Goal: Transaction & Acquisition: Purchase product/service

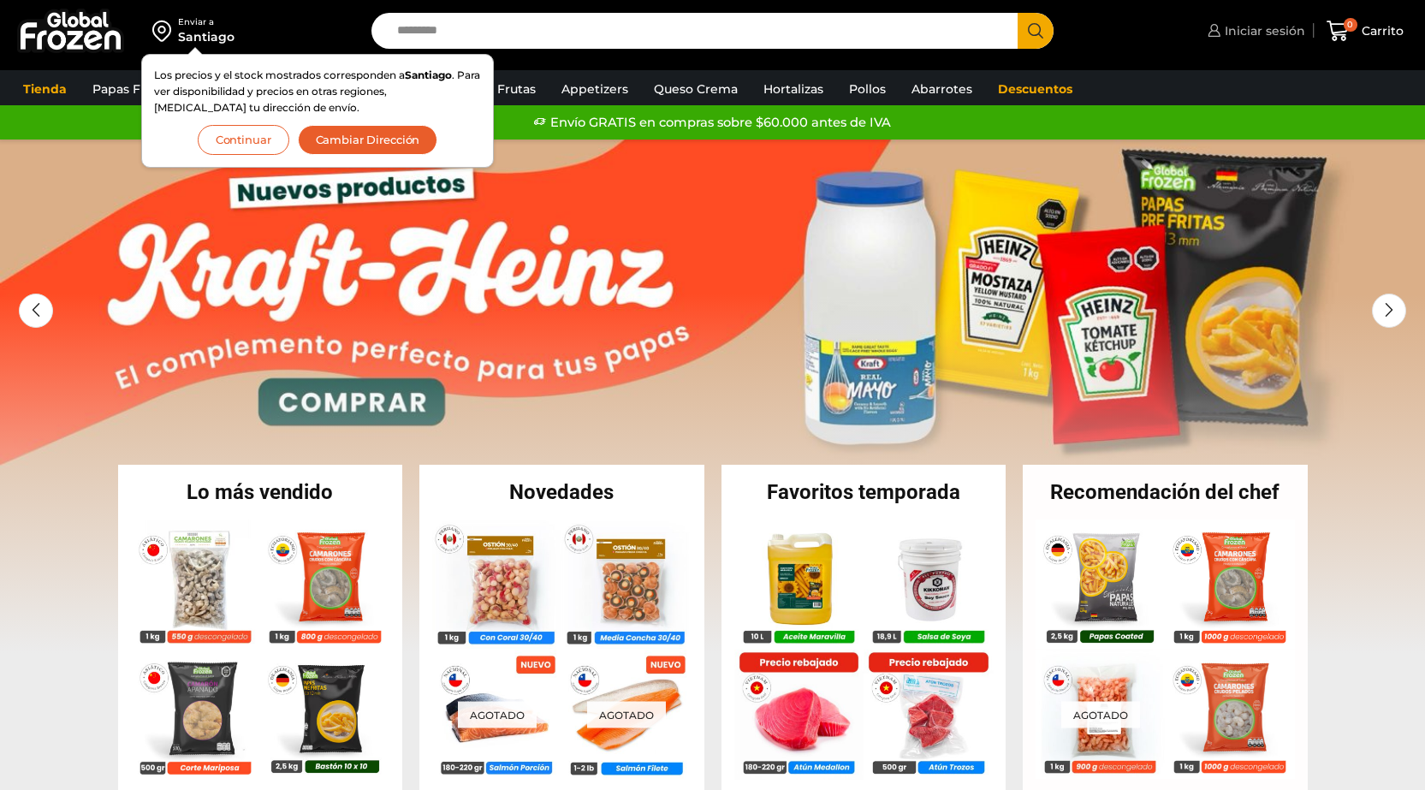
click at [1262, 33] on span "Iniciar sesión" at bounding box center [1262, 30] width 85 height 17
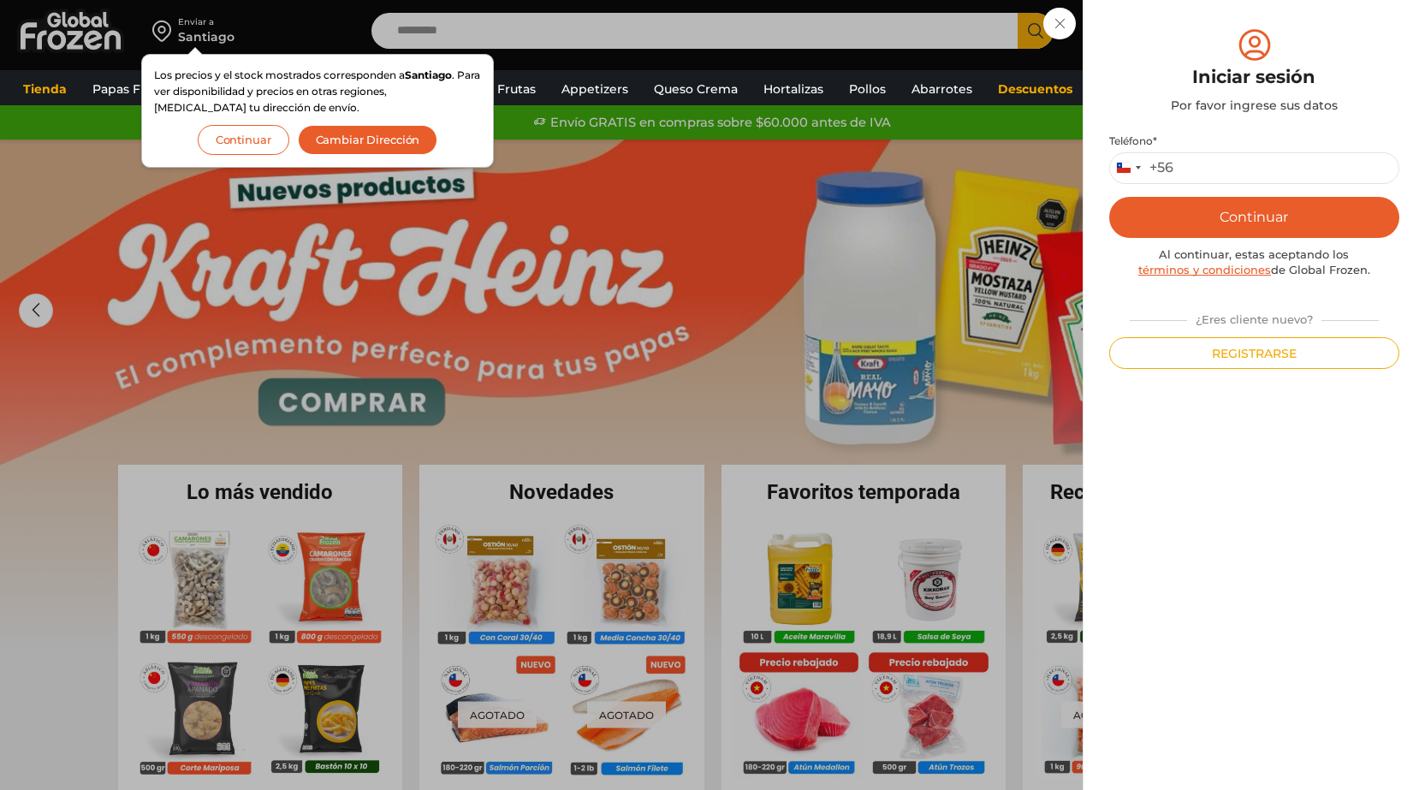
click at [1241, 148] on p "Teléfono * Chile +56 +56 Argentina +54 Chile +56" at bounding box center [1254, 159] width 290 height 50
click at [1240, 164] on input "Teléfono *" at bounding box center [1254, 168] width 290 height 32
type input "*********"
click at [1109, 197] on button "Continuar" at bounding box center [1254, 217] width 290 height 41
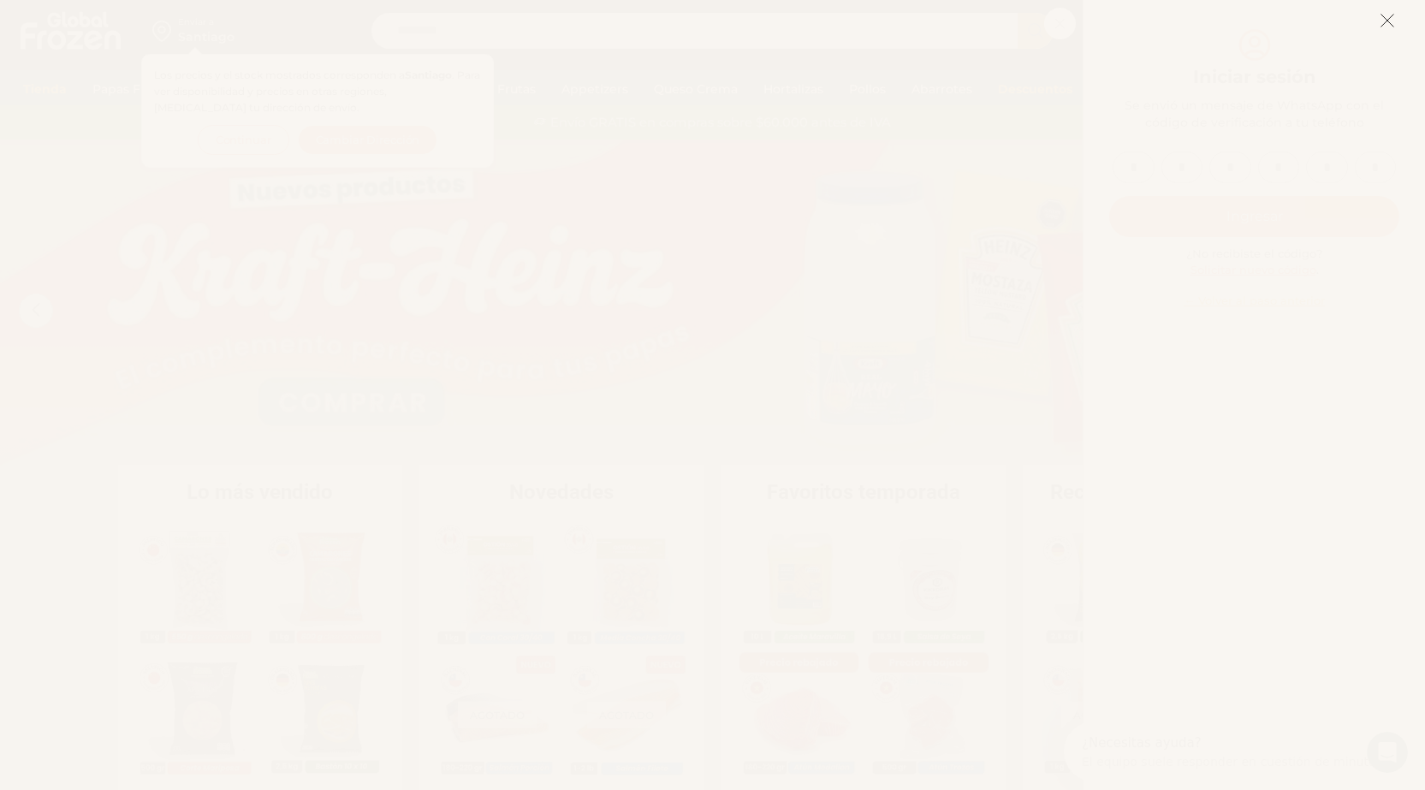
click at [1379, 21] on icon at bounding box center [1386, 20] width 15 height 15
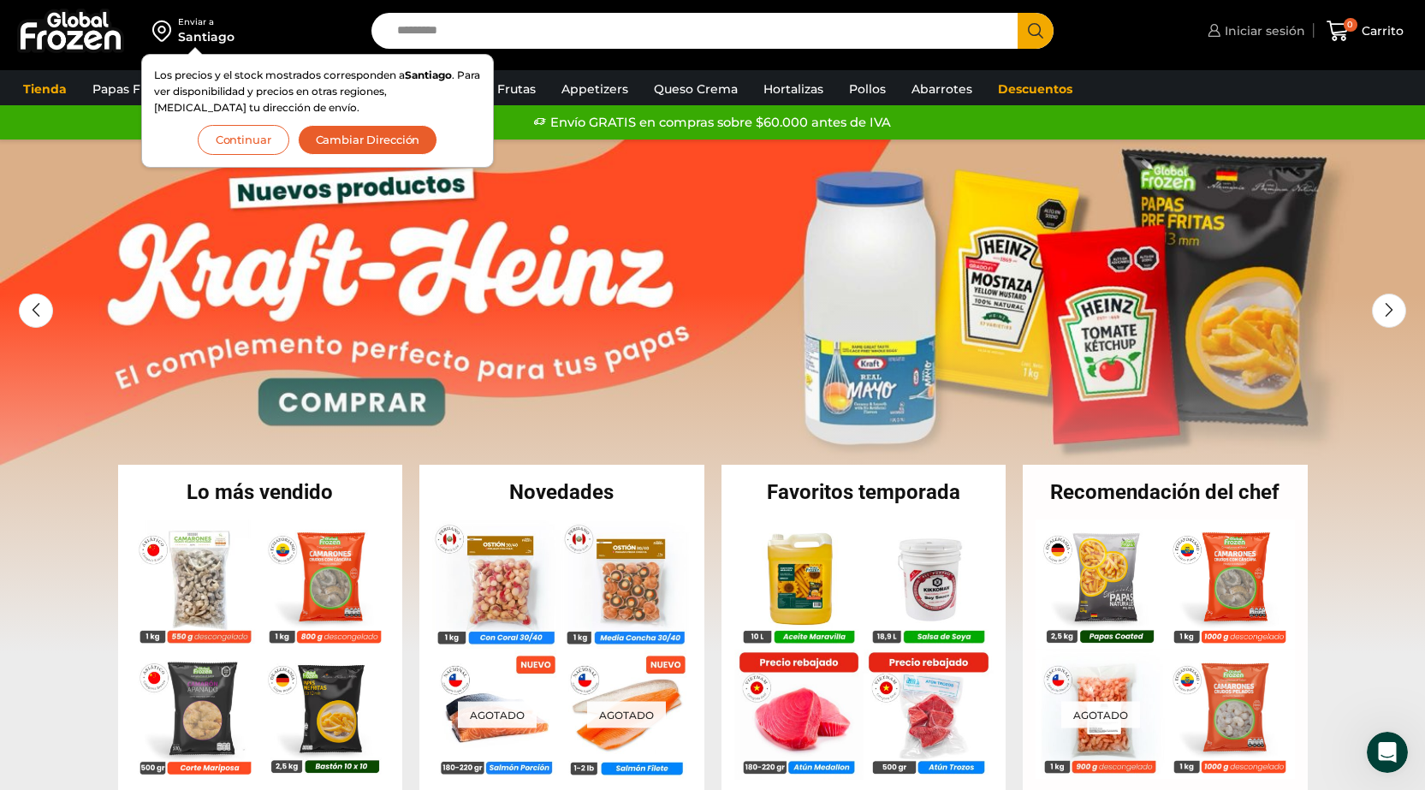
click at [1293, 28] on span "Iniciar sesión" at bounding box center [1262, 30] width 85 height 17
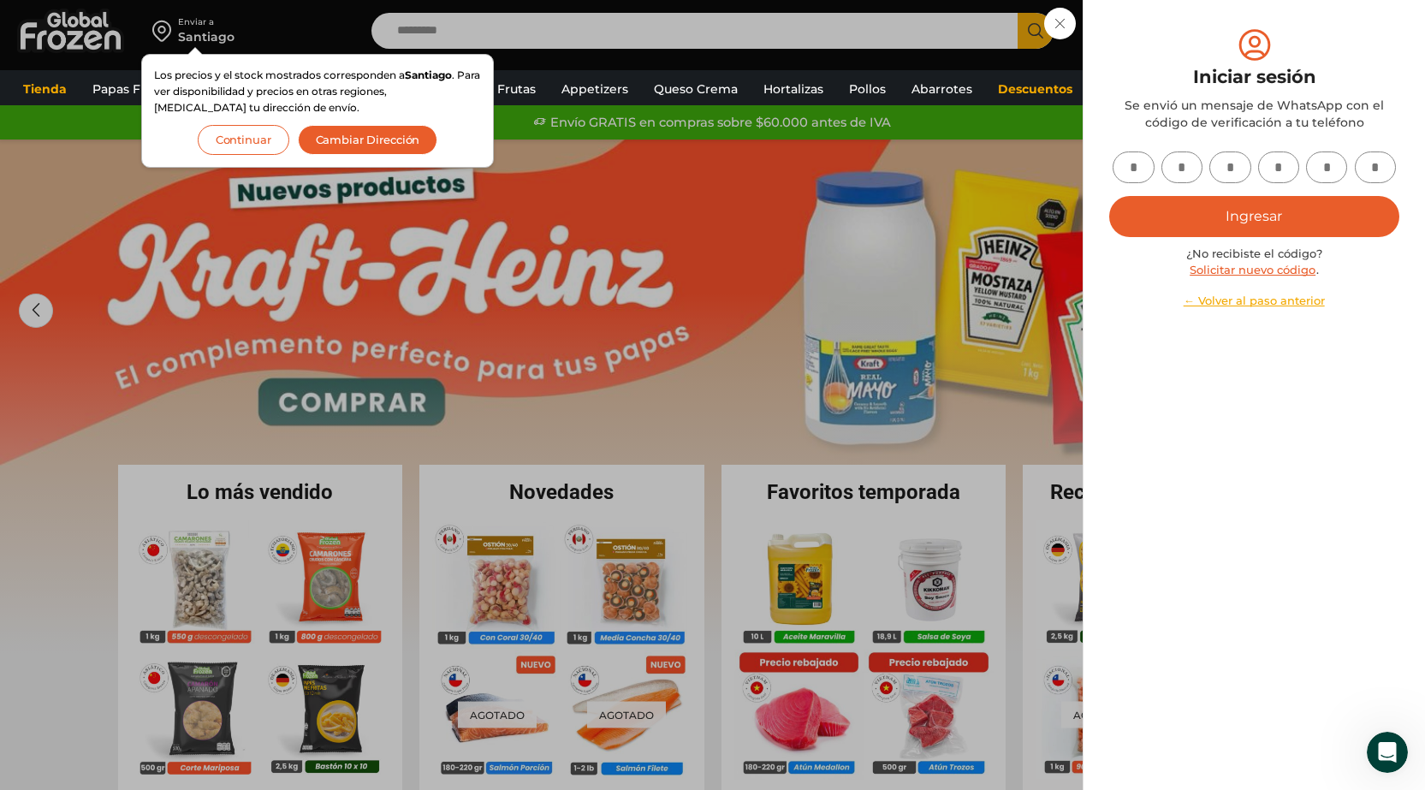
click at [1143, 168] on input "text" at bounding box center [1133, 167] width 42 height 32
type input "*"
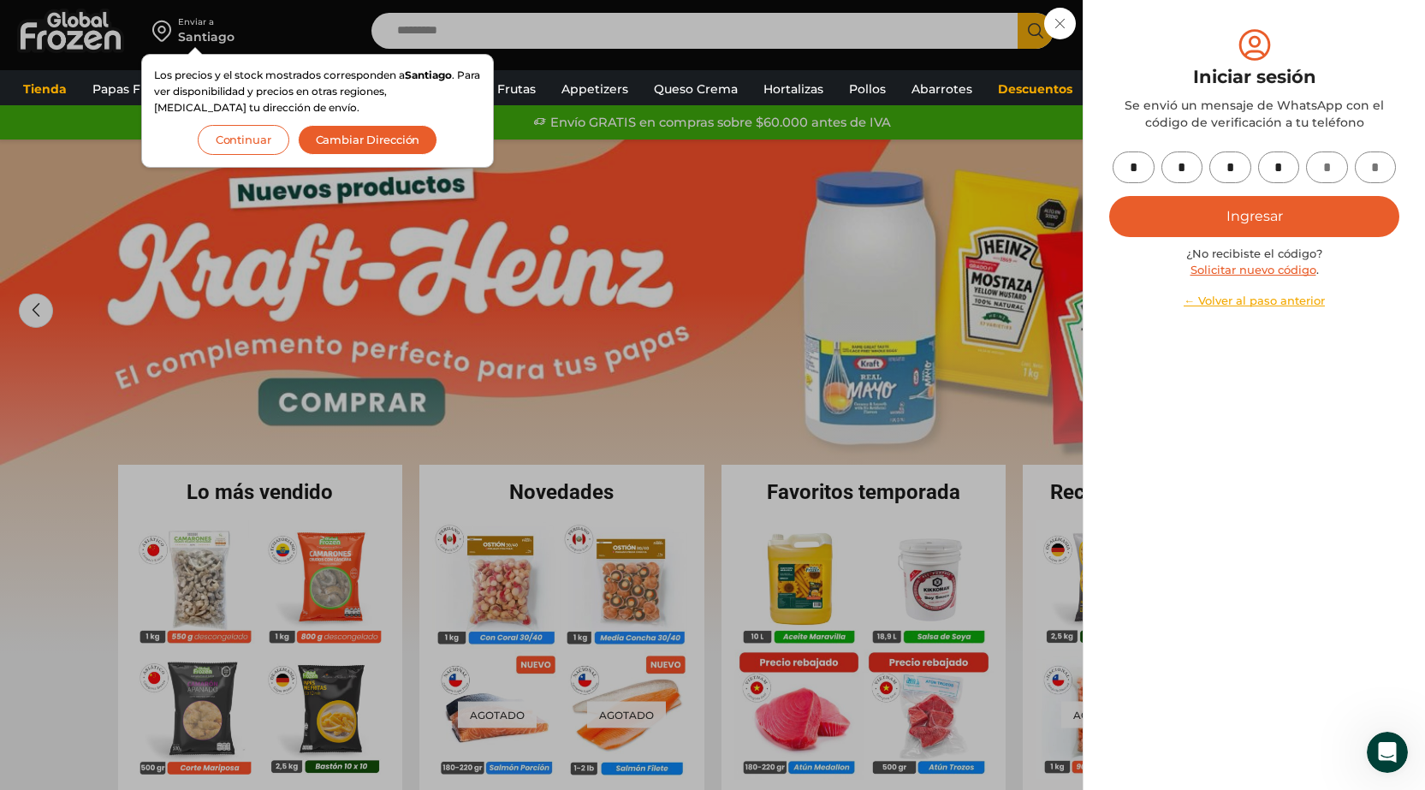
type input "*"
click at [1225, 203] on button "Ingresar" at bounding box center [1254, 216] width 290 height 41
click at [1197, 227] on button "Ingresar" at bounding box center [1254, 216] width 290 height 41
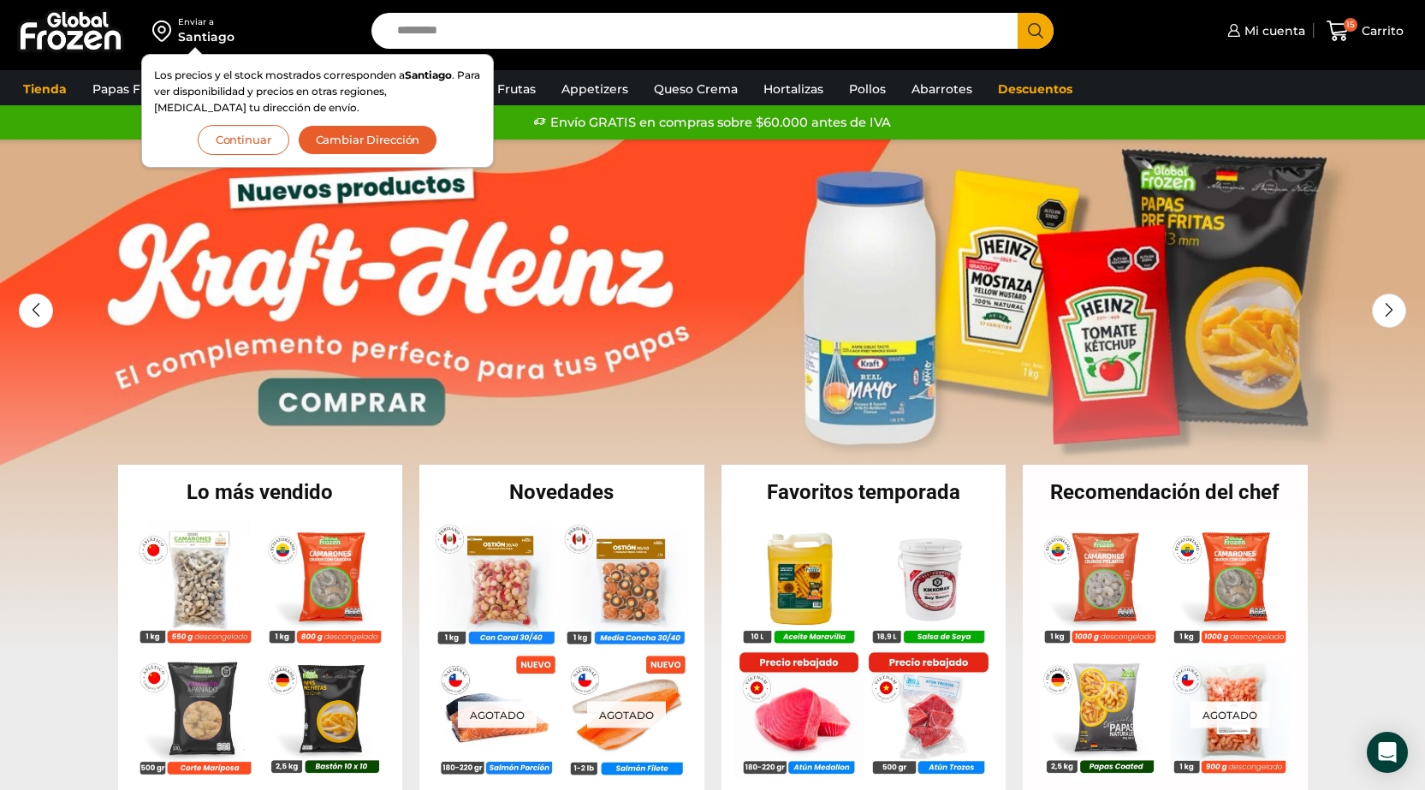
click at [261, 131] on button "Continuar" at bounding box center [244, 140] width 92 height 30
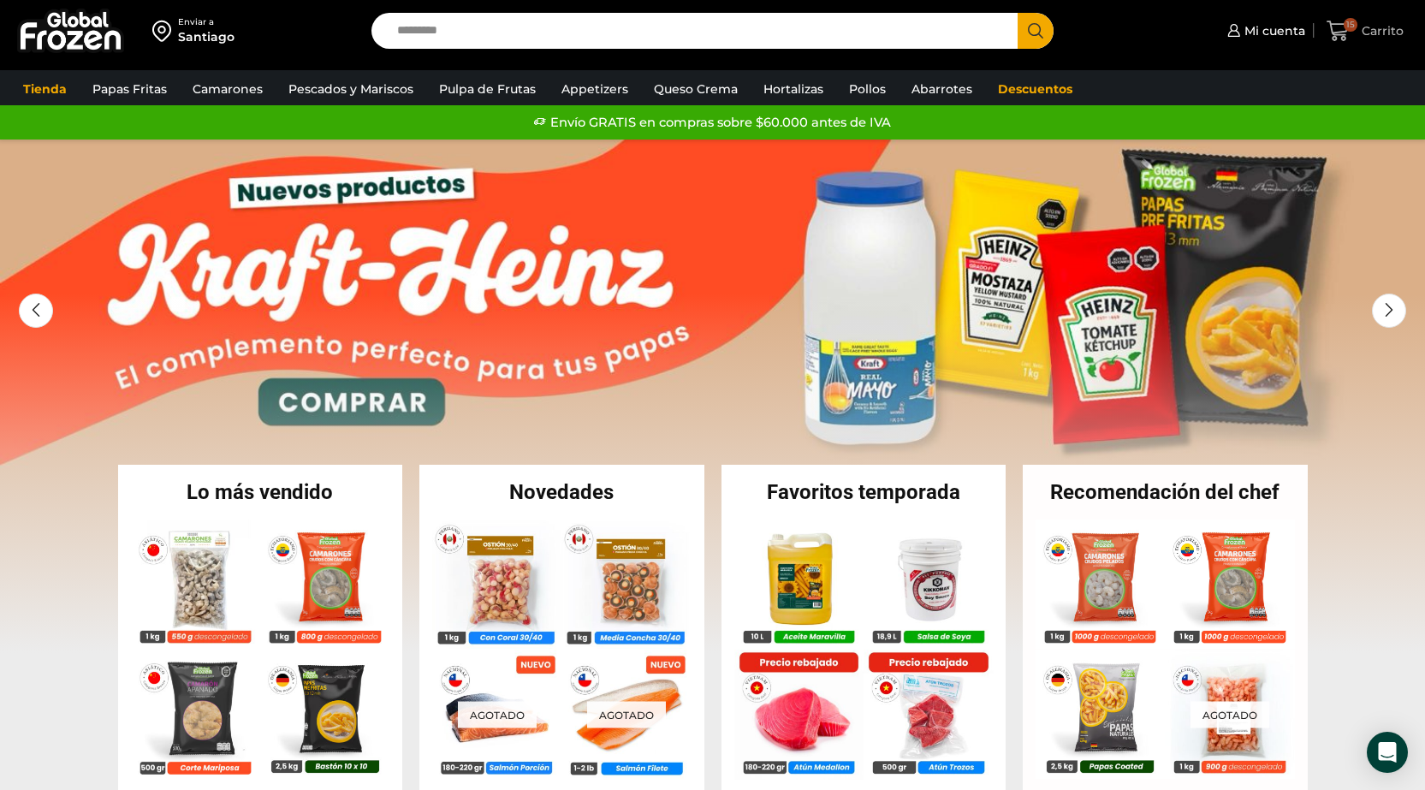
click at [1382, 25] on span "Carrito" at bounding box center [1380, 30] width 46 height 17
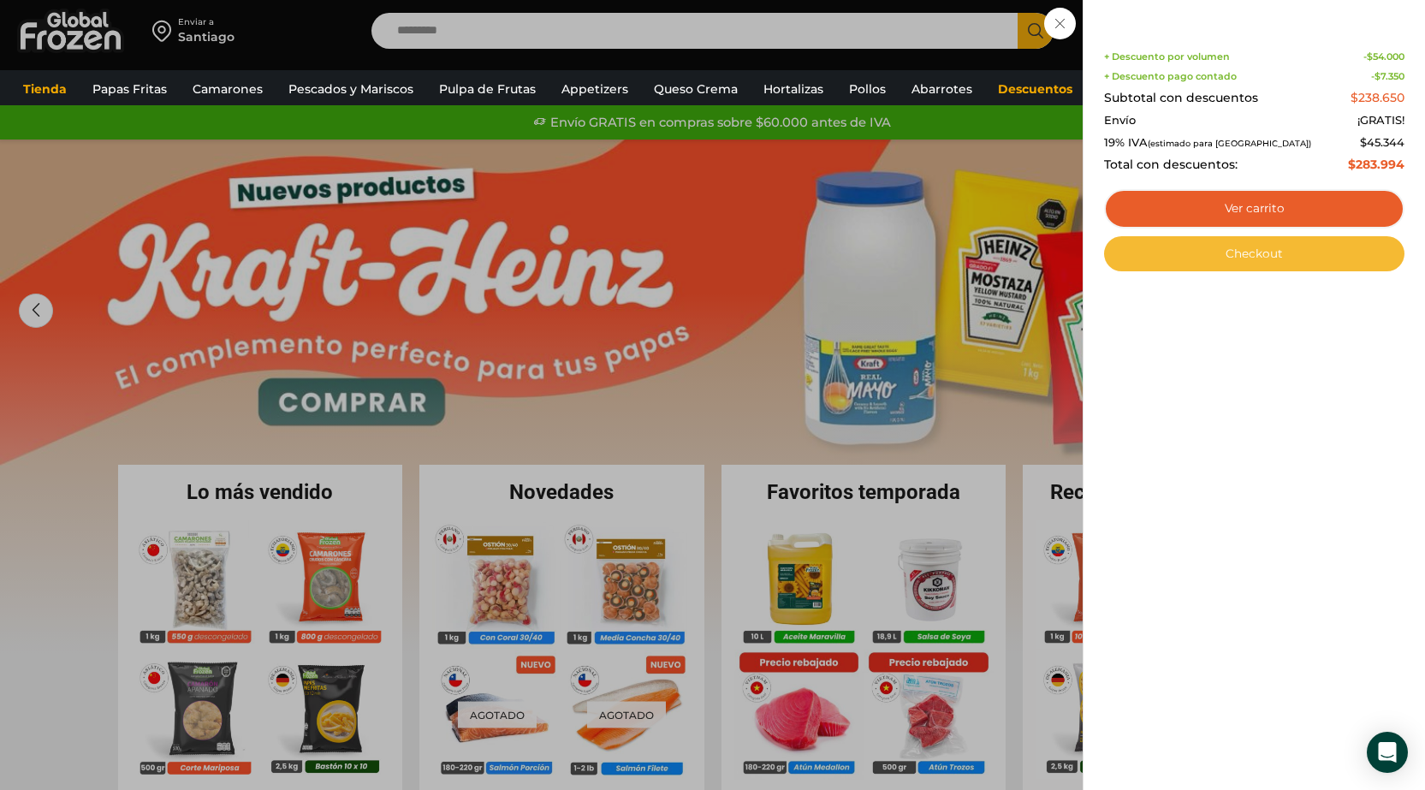
click at [1188, 257] on link "Checkout" at bounding box center [1254, 254] width 300 height 36
click at [1237, 257] on link "Checkout" at bounding box center [1254, 254] width 300 height 36
click at [1284, 256] on link "Checkout" at bounding box center [1254, 254] width 300 height 36
click at [1185, 267] on link "Checkout" at bounding box center [1254, 254] width 300 height 36
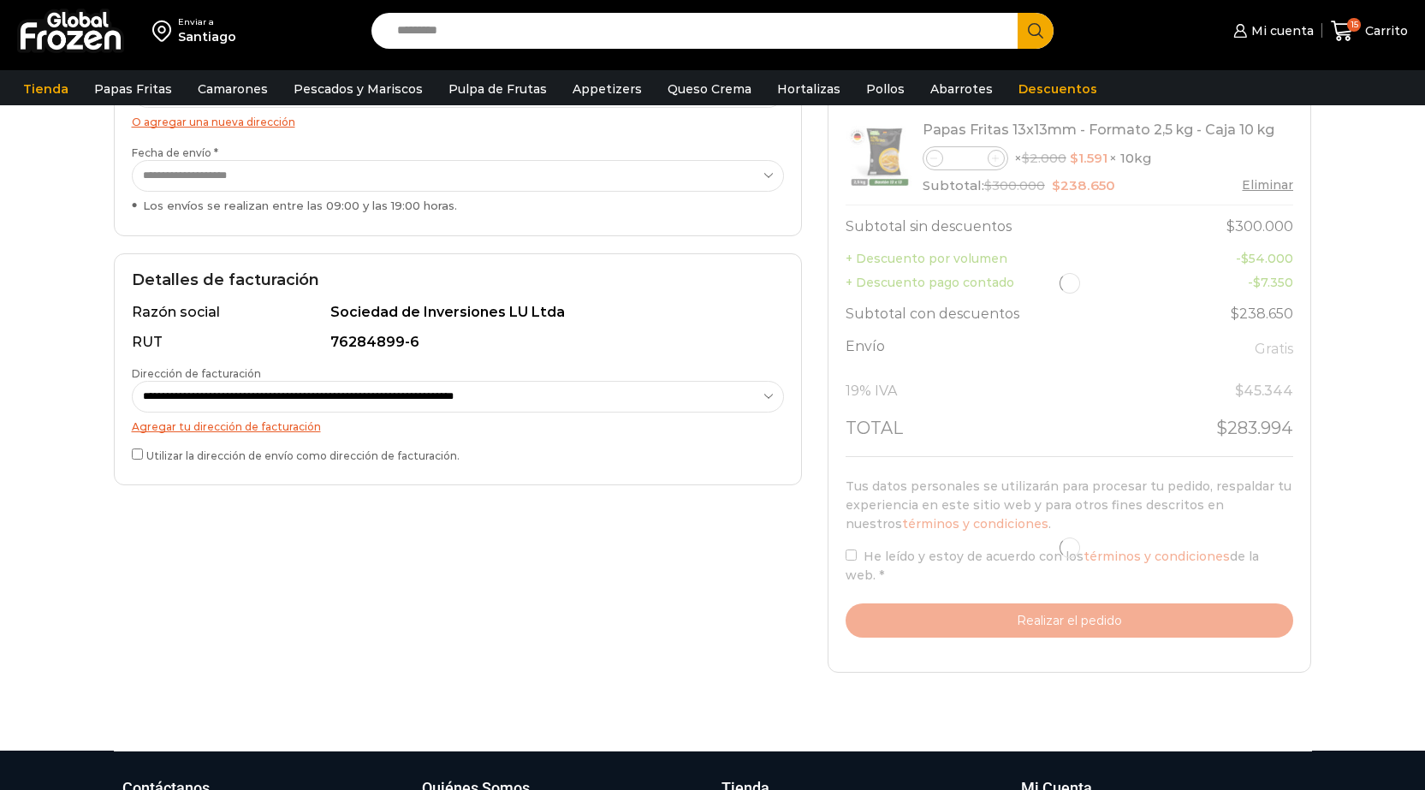
scroll to position [257, 0]
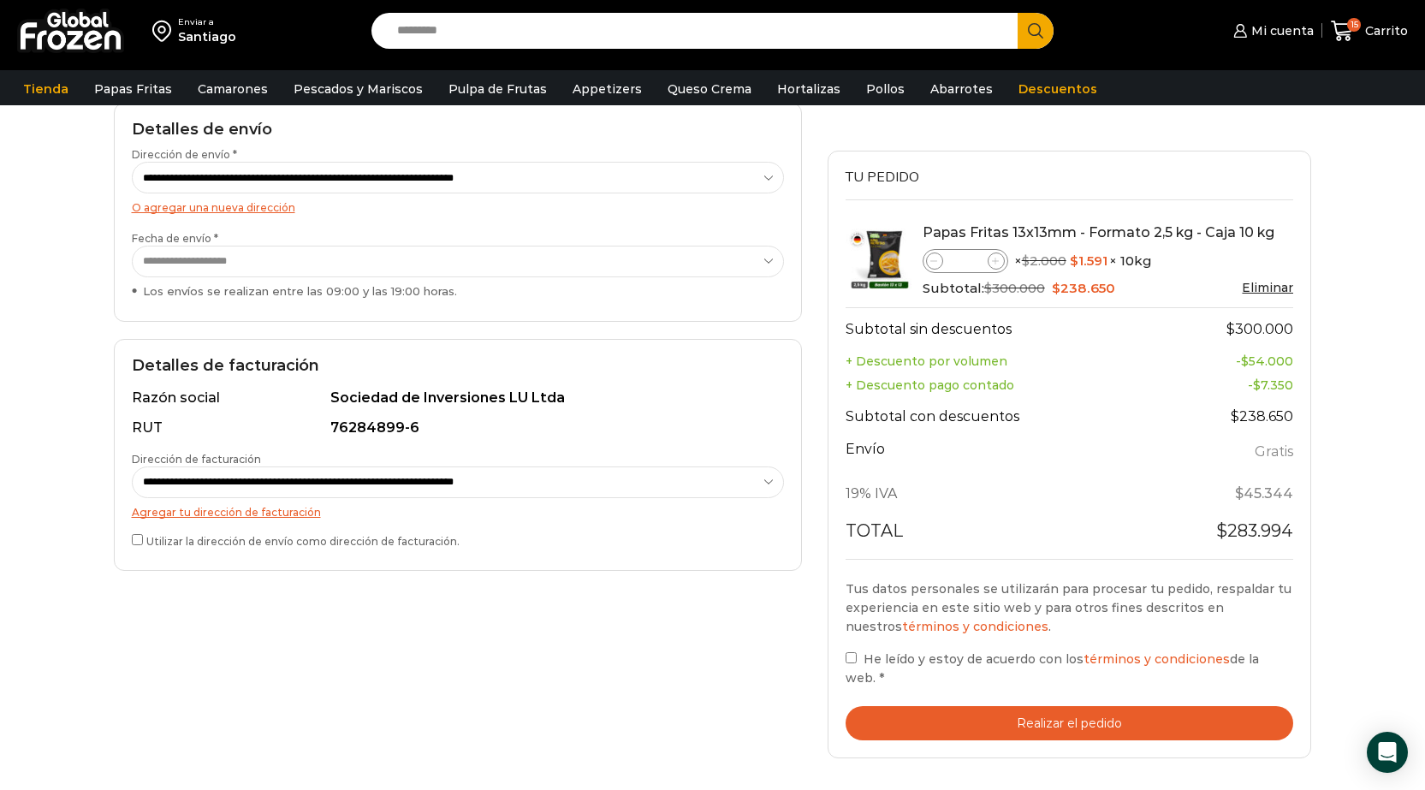
click at [853, 661] on div "Tus datos personales se utilizarán para procesar tu pedido, respaldar tu experi…" at bounding box center [1069, 634] width 448 height 110
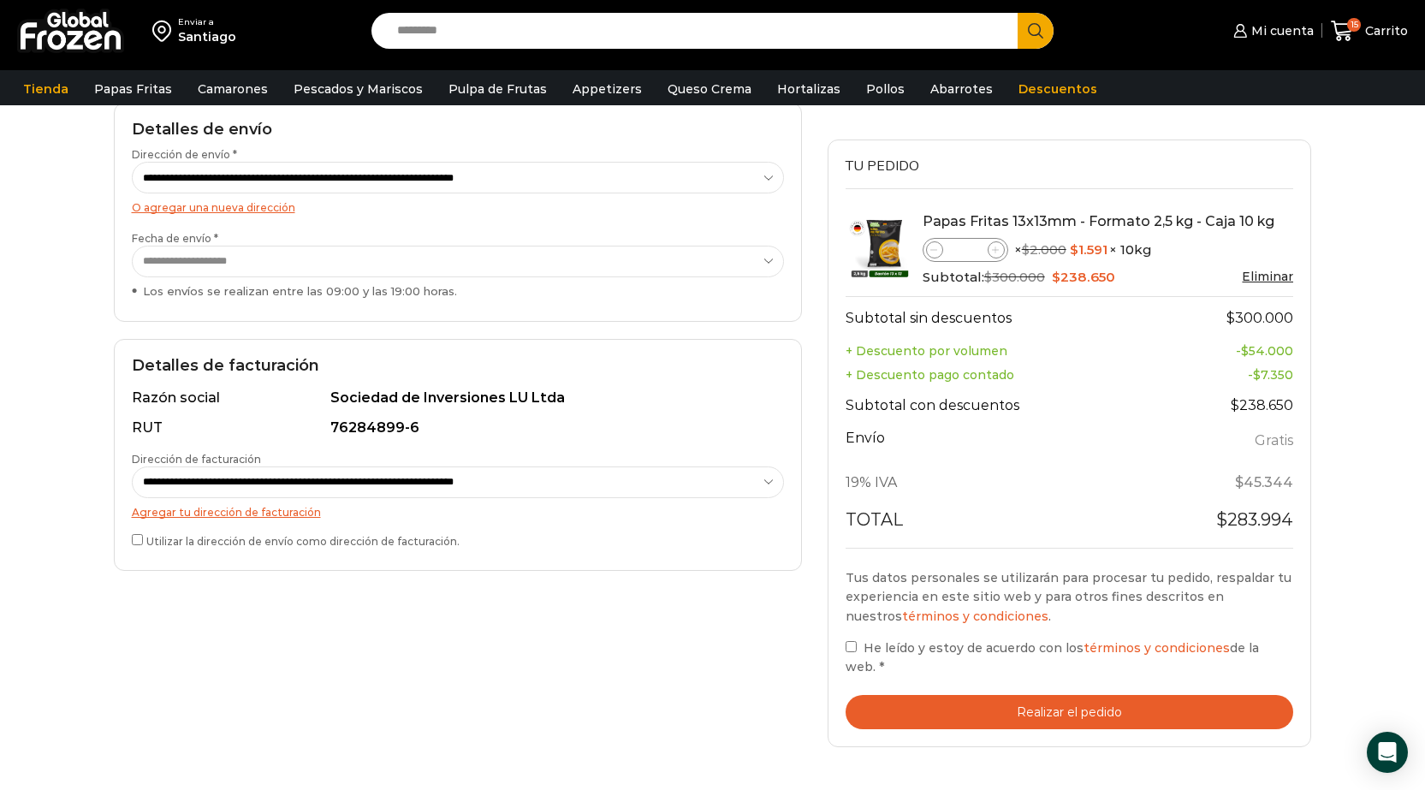
click at [911, 698] on button "Realizar el pedido" at bounding box center [1069, 712] width 448 height 35
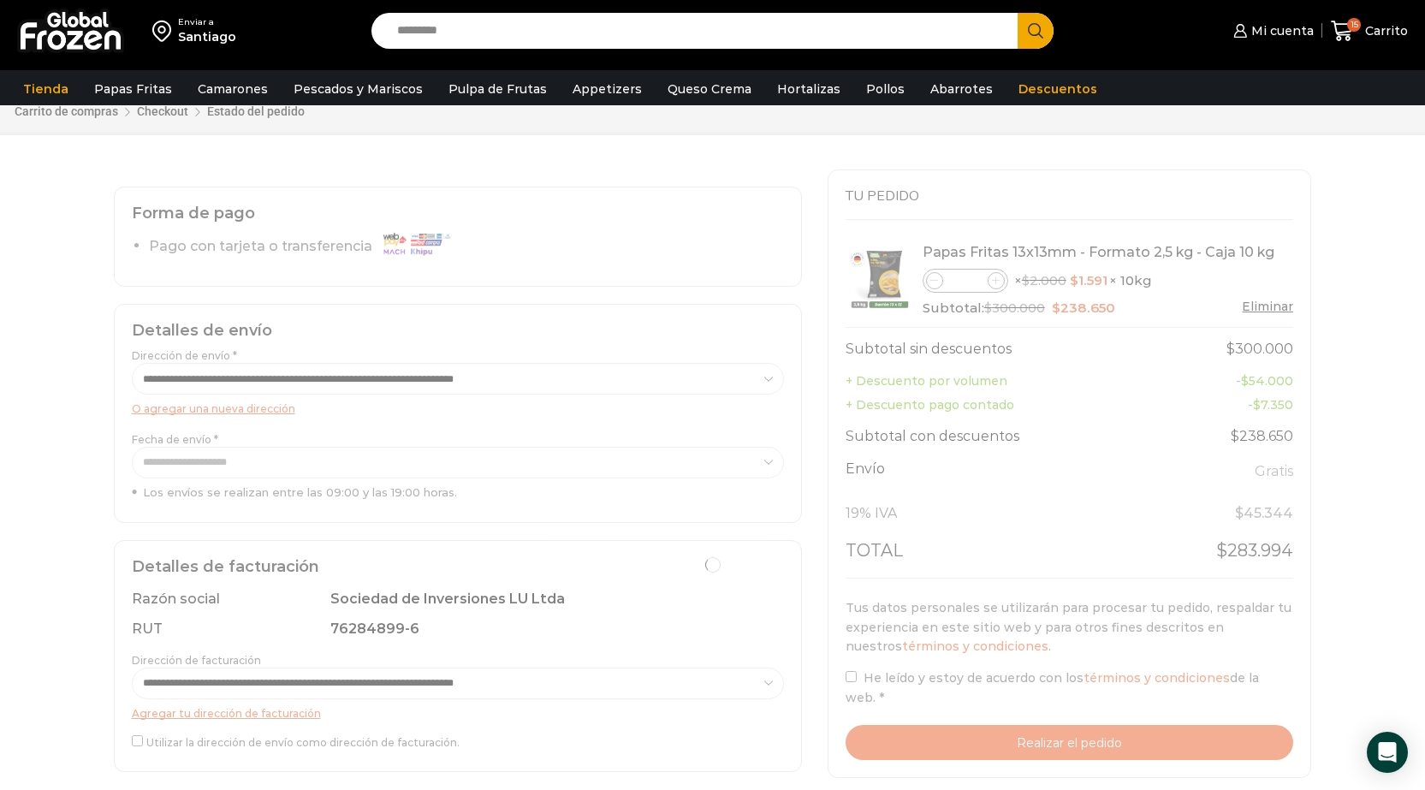
scroll to position [86, 0]
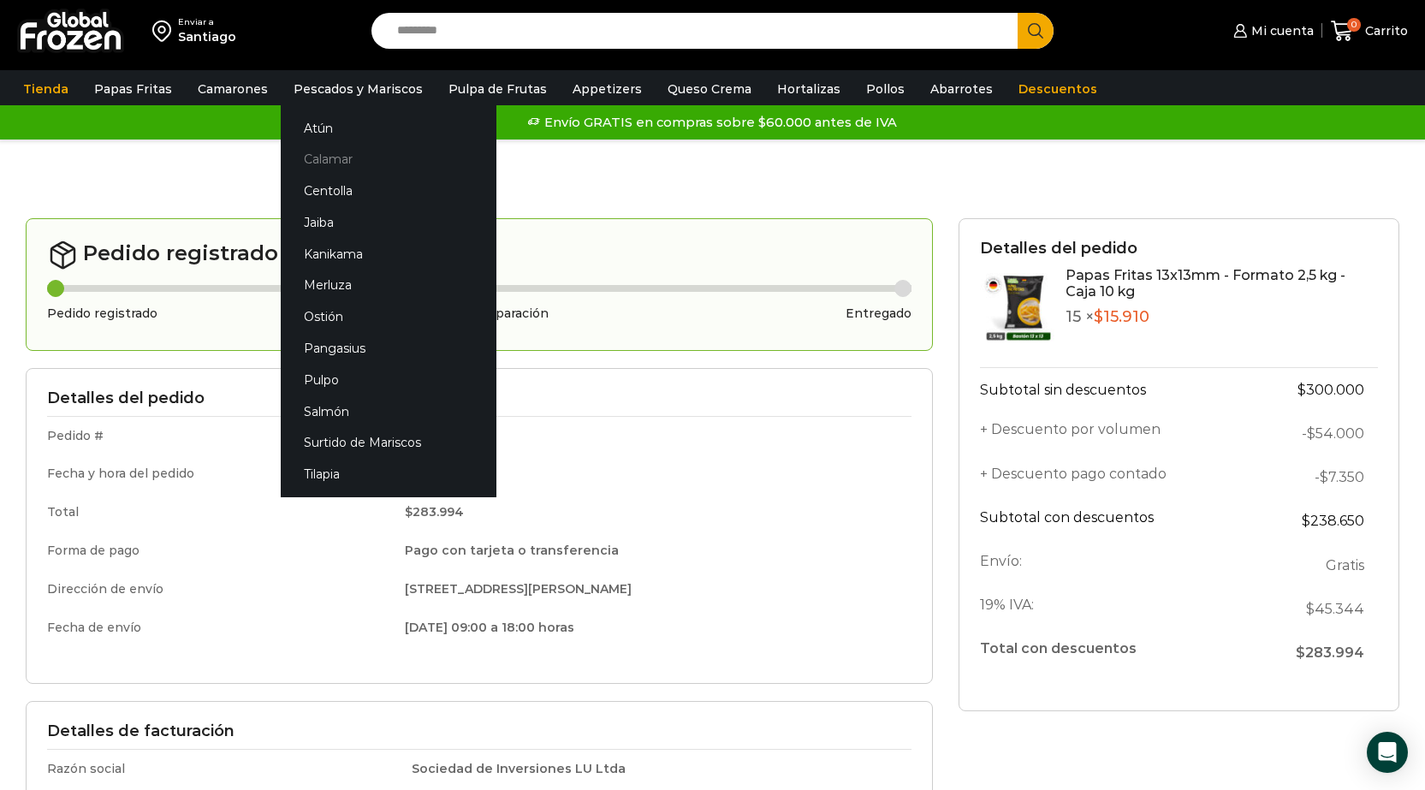
click at [341, 157] on link "Calamar" at bounding box center [389, 160] width 216 height 32
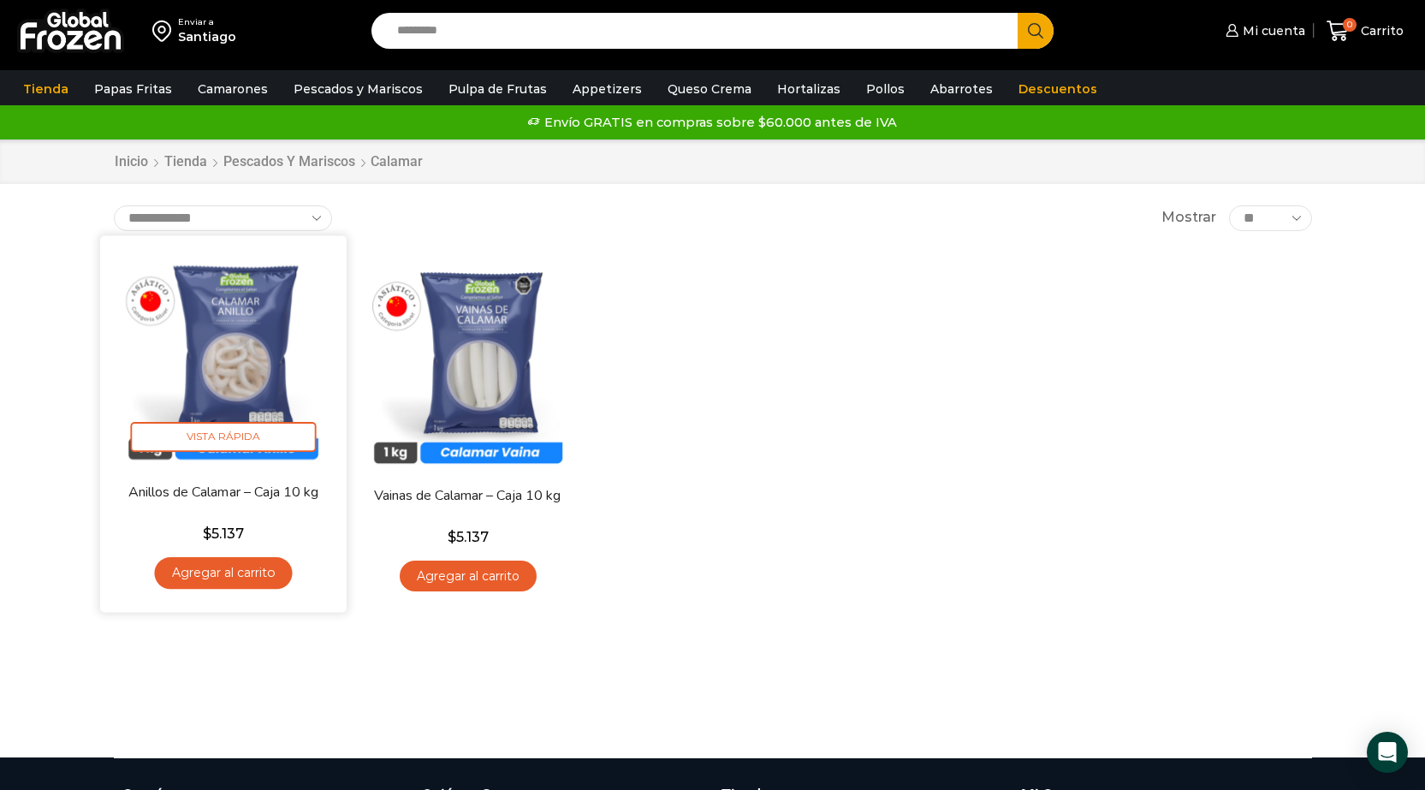
click at [242, 576] on link "Agregar al carrito" at bounding box center [223, 573] width 138 height 32
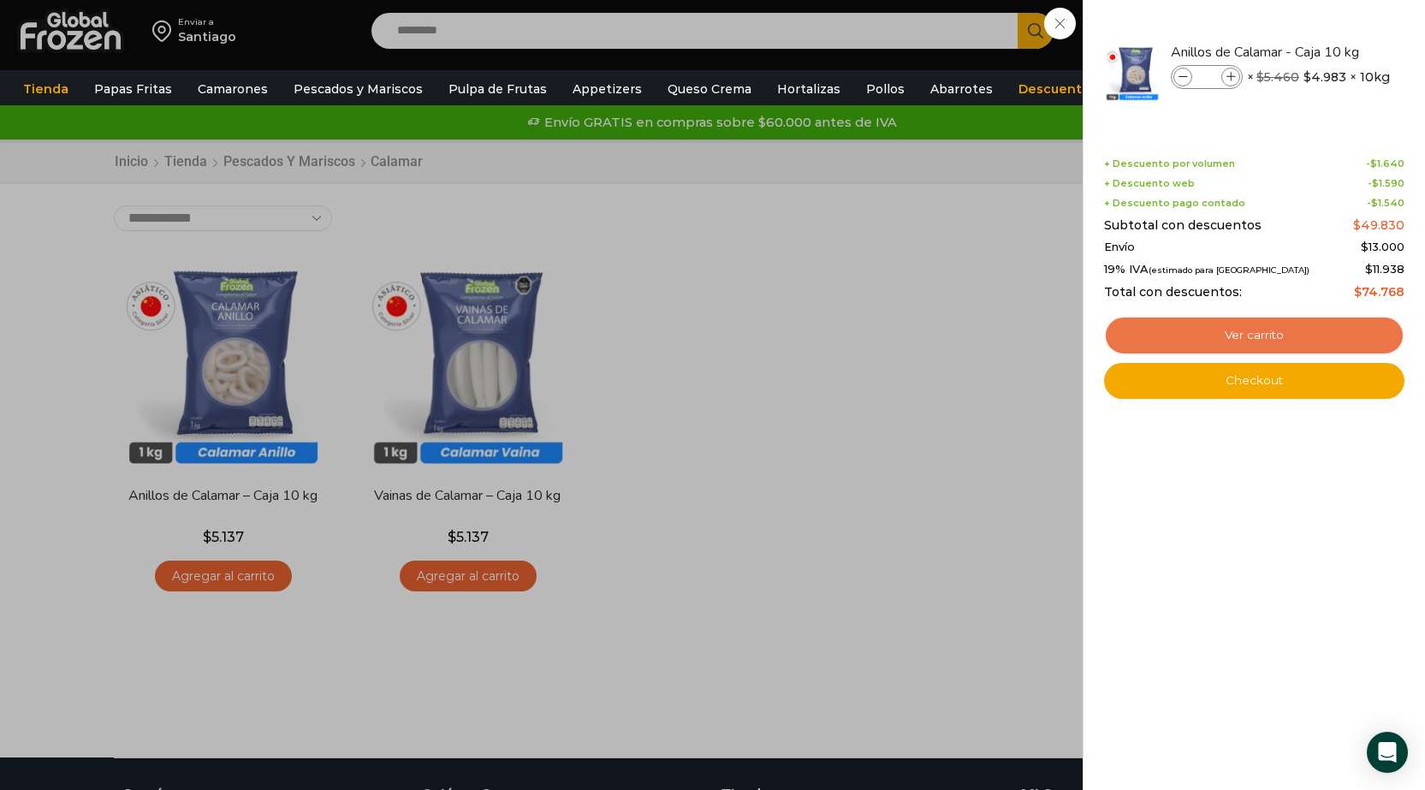
click at [1363, 329] on link "Ver carrito" at bounding box center [1254, 335] width 300 height 39
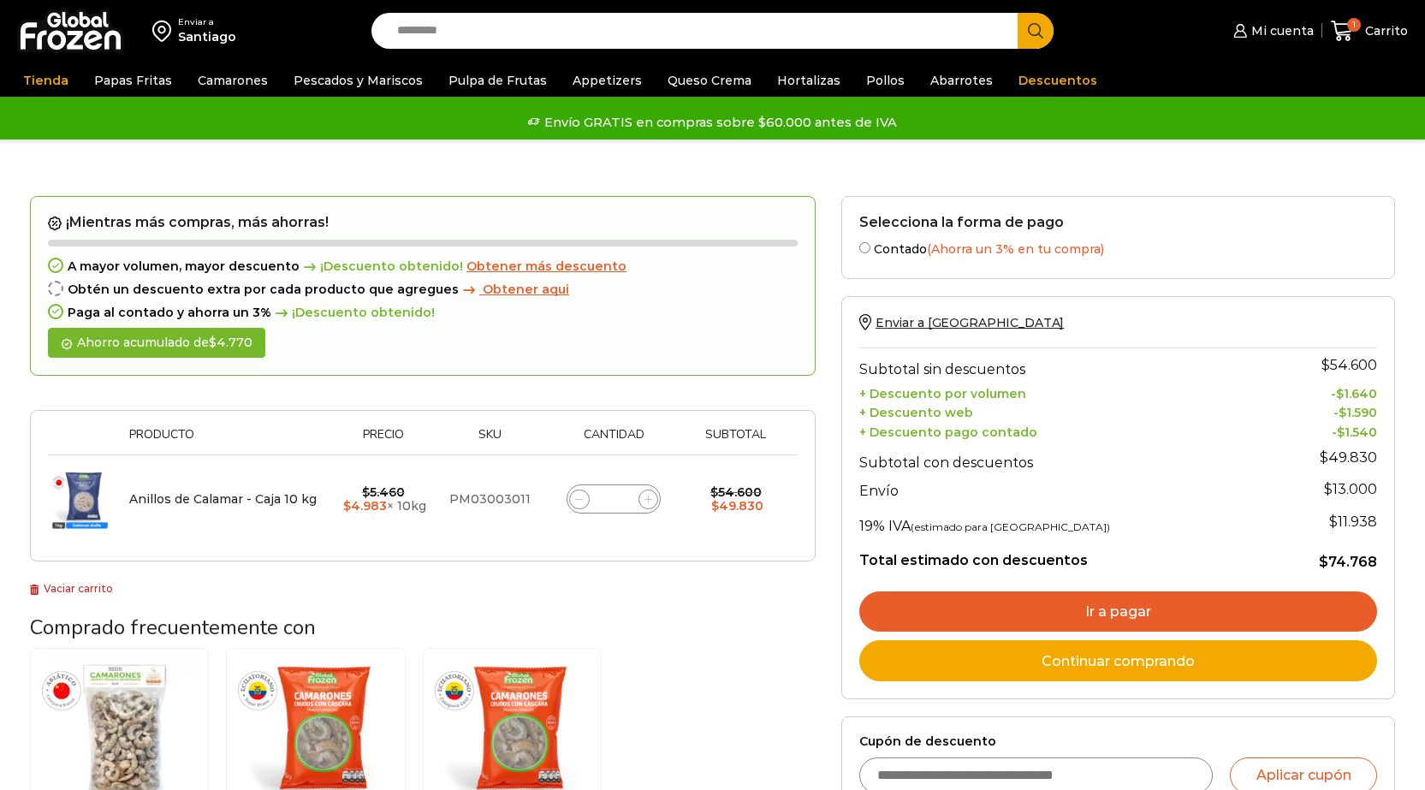
click at [644, 495] on icon at bounding box center [648, 499] width 8 height 8
type input "*"
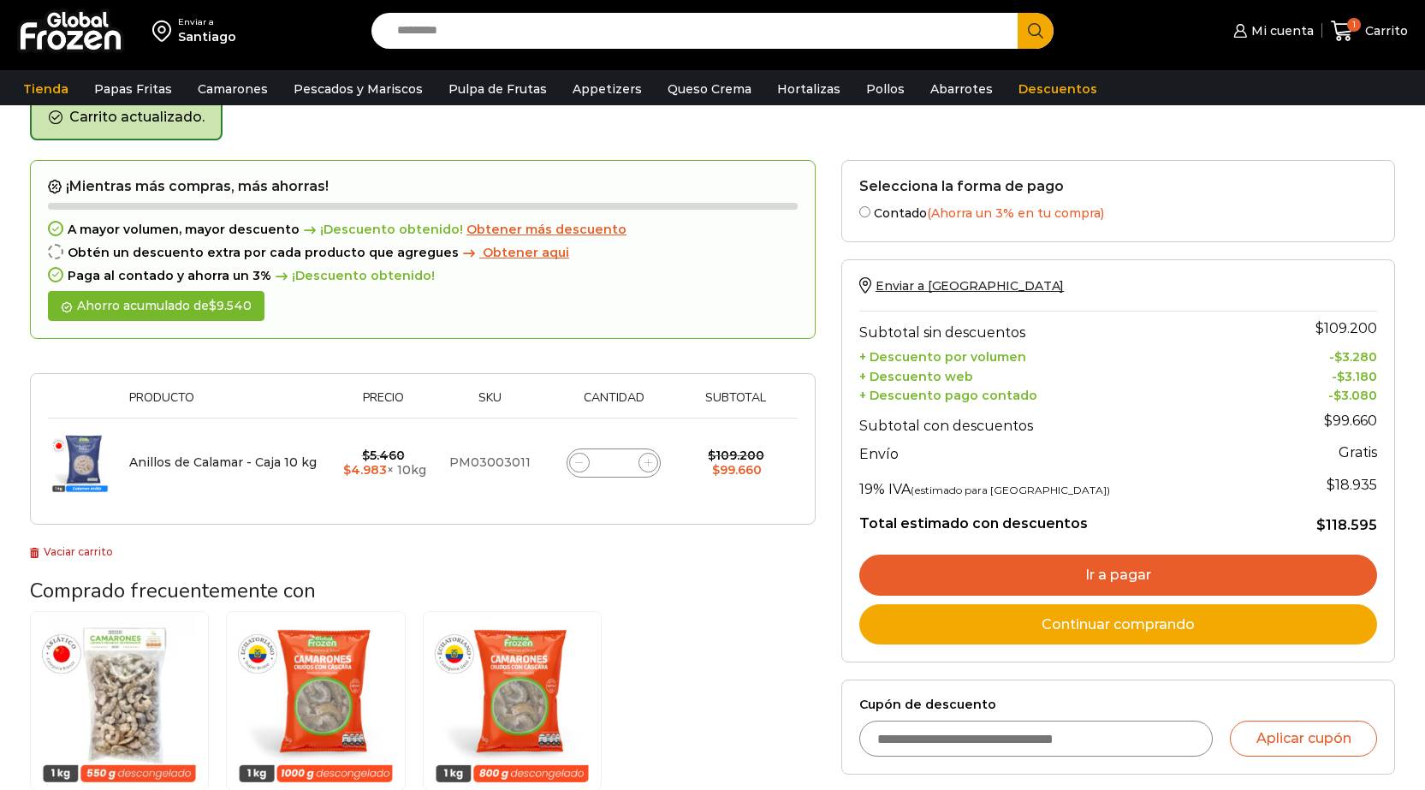
scroll to position [88, 0]
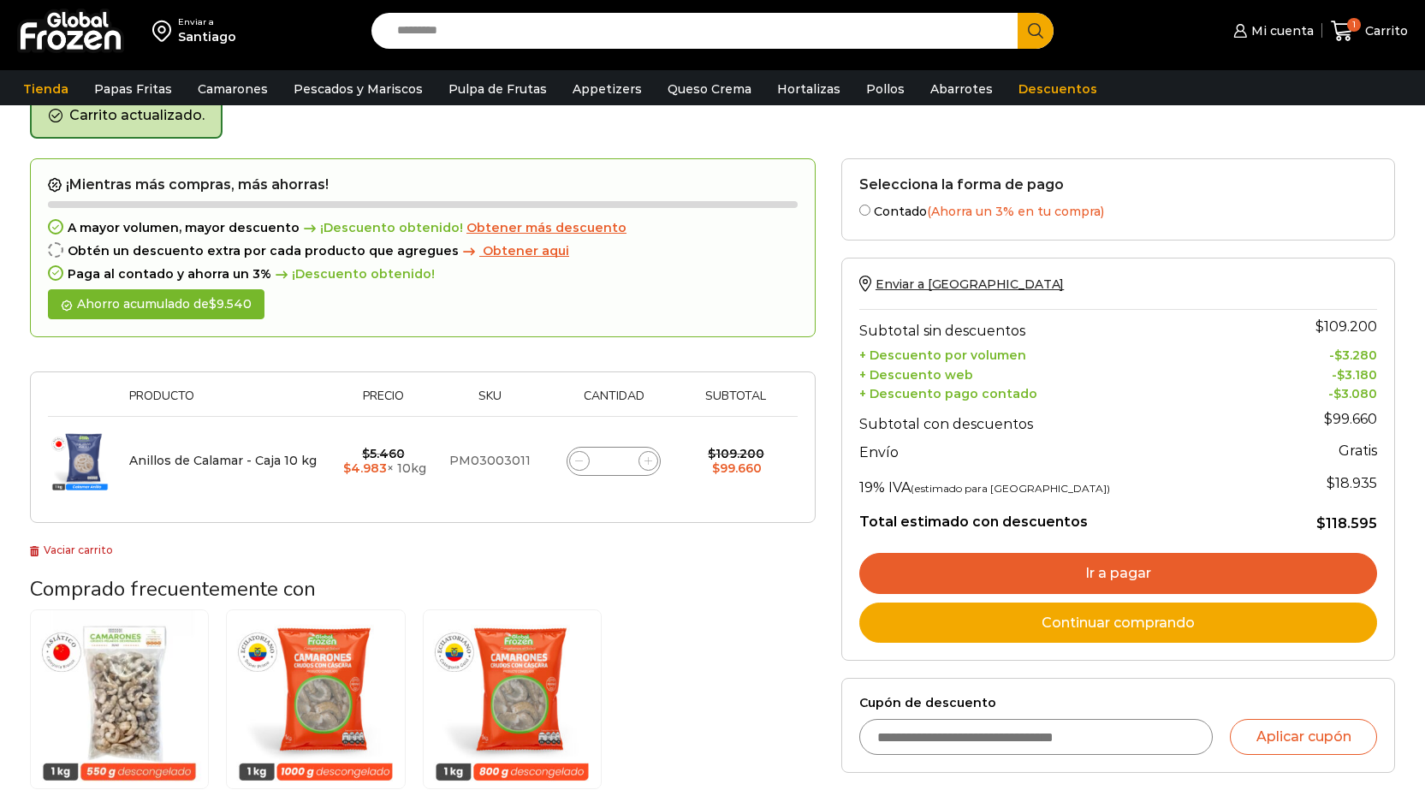
click at [1076, 569] on link "Ir a pagar" at bounding box center [1118, 573] width 518 height 41
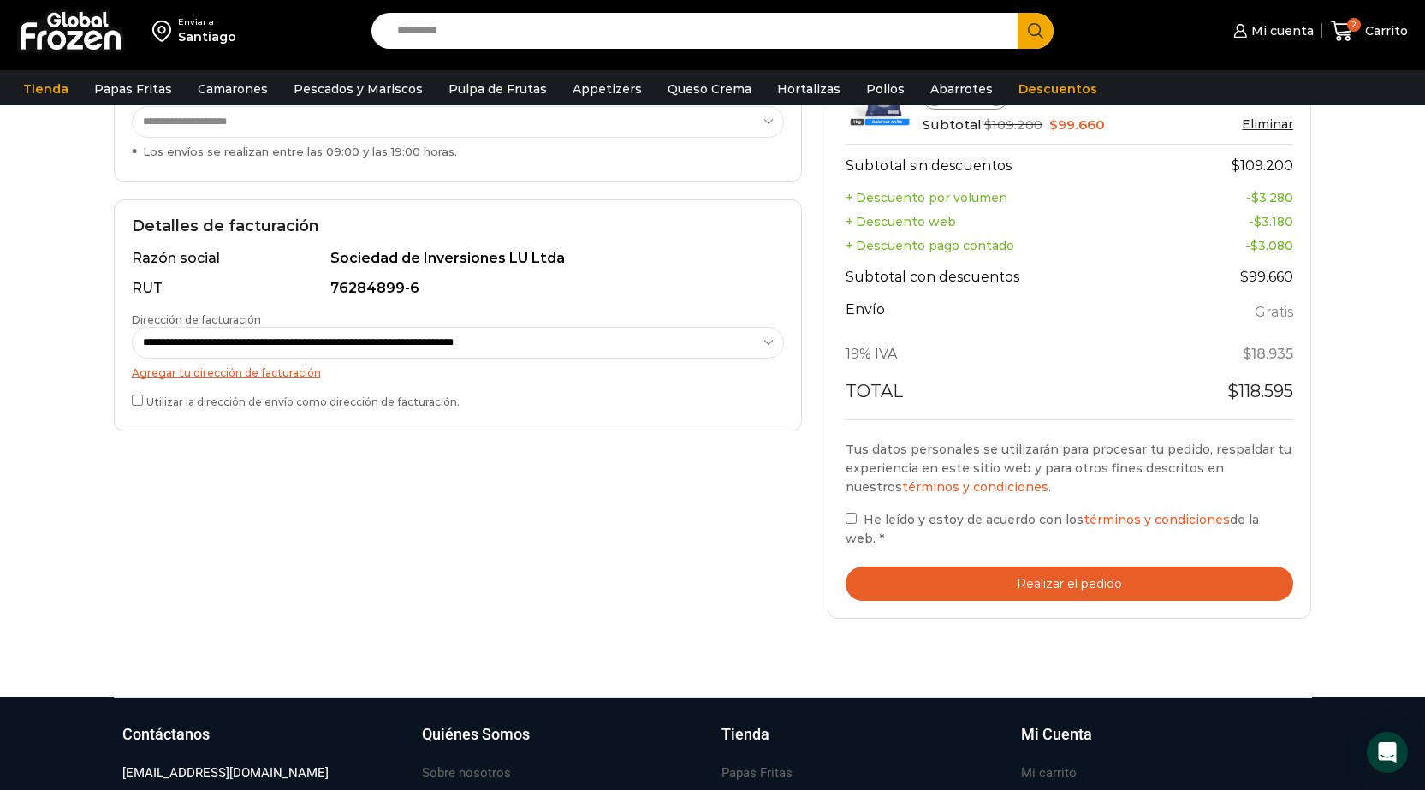
scroll to position [428, 0]
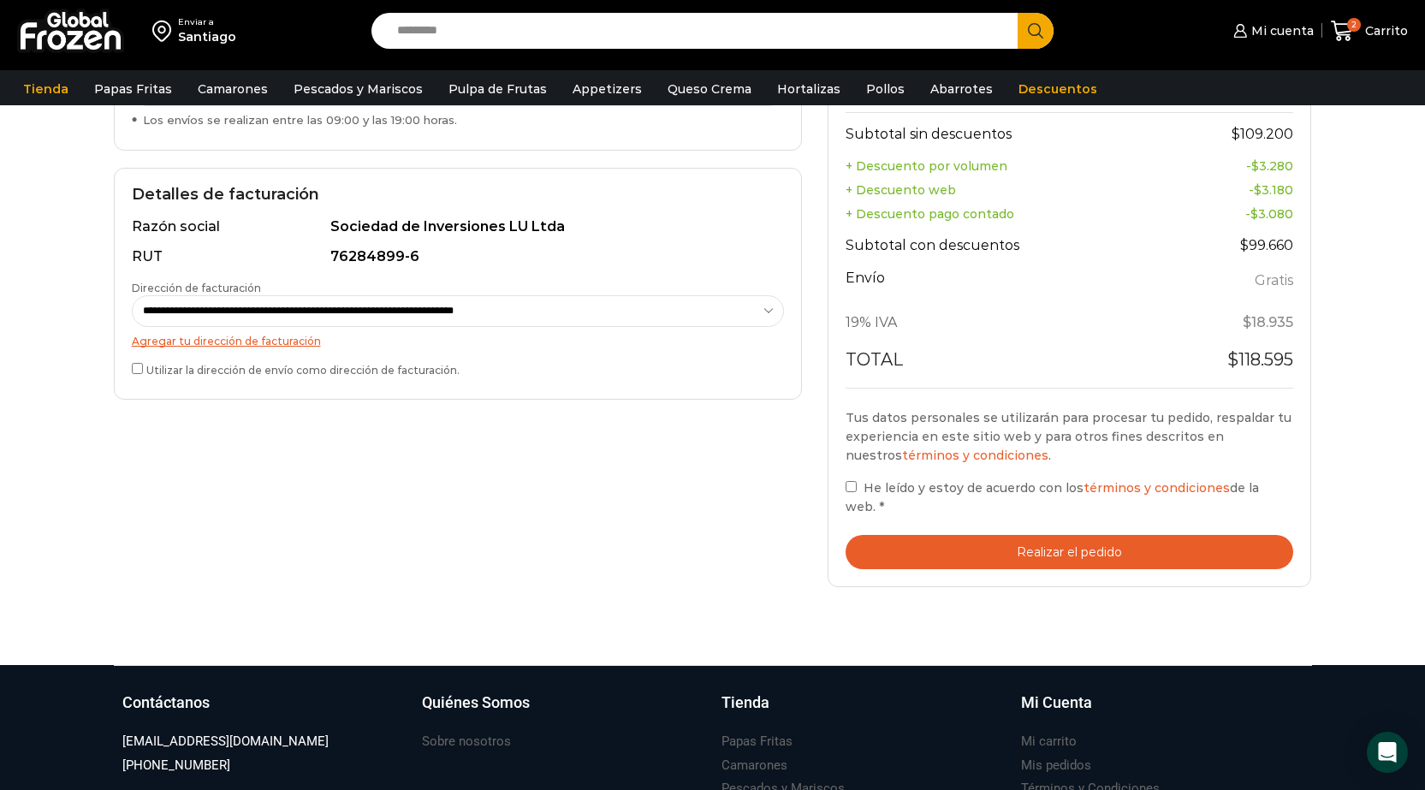
click at [842, 508] on div "Tu pedido Product Anillos de Calamar - Caja 10 kg Anillos de Calamar - Caja 10 …" at bounding box center [1069, 272] width 484 height 632
click at [879, 548] on button "Realizar el pedido" at bounding box center [1069, 552] width 448 height 35
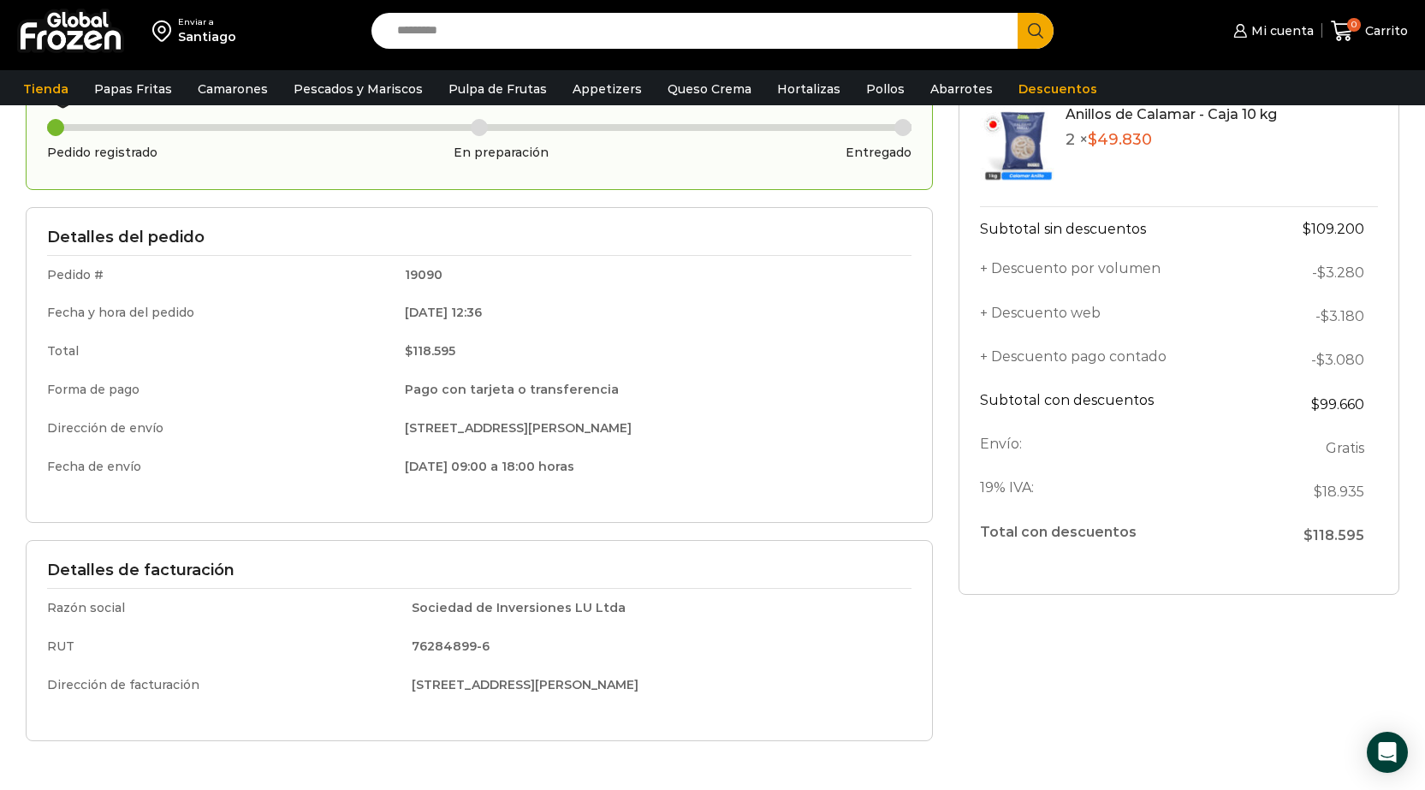
scroll to position [171, 0]
